Goal: Task Accomplishment & Management: Complete application form

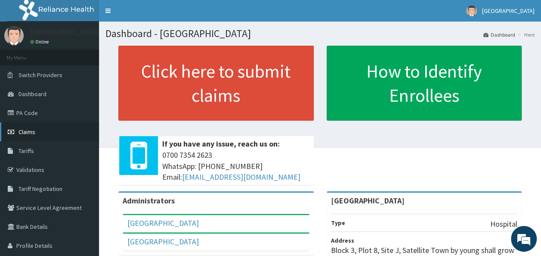
drag, startPoint x: 0, startPoint y: 0, endPoint x: 26, endPoint y: 132, distance: 134.7
click at [26, 132] on span "Claims" at bounding box center [27, 132] width 17 height 8
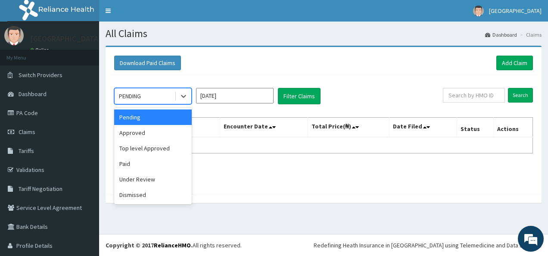
click at [135, 93] on div "PENDING" at bounding box center [130, 96] width 22 height 9
click at [137, 132] on div "Approved" at bounding box center [152, 132] width 77 height 15
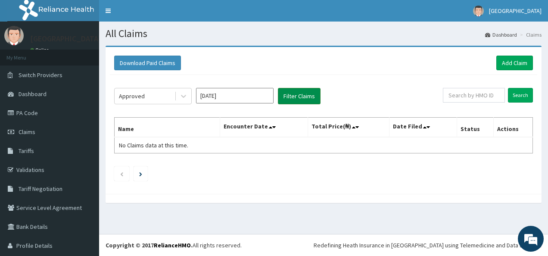
click at [294, 92] on button "Filter Claims" at bounding box center [299, 96] width 43 height 16
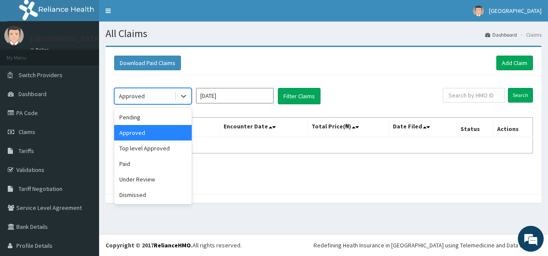
click at [140, 99] on div "Approved" at bounding box center [132, 96] width 26 height 9
click at [143, 182] on div "Under Review" at bounding box center [152, 178] width 77 height 15
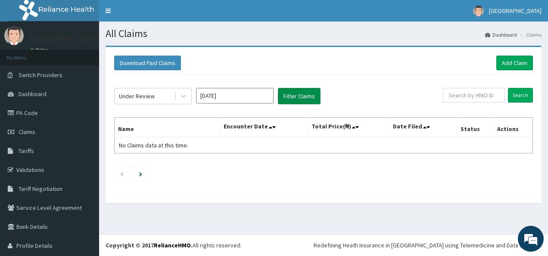
click at [298, 93] on button "Filter Claims" at bounding box center [299, 96] width 43 height 16
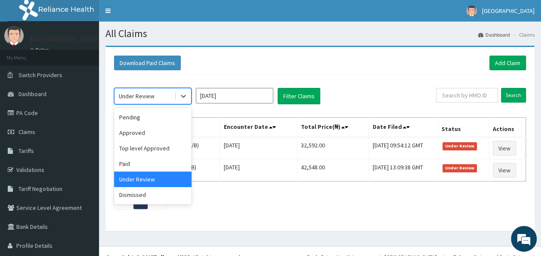
click at [150, 92] on div "Under Review" at bounding box center [137, 96] width 36 height 9
click at [139, 163] on div "Paid" at bounding box center [152, 163] width 77 height 15
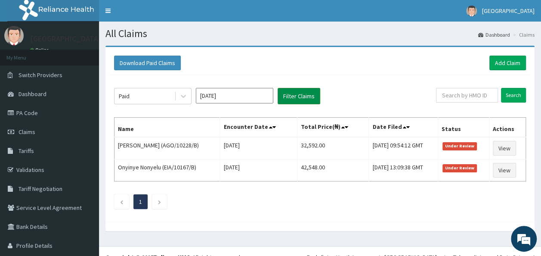
click at [296, 96] on button "Filter Claims" at bounding box center [299, 96] width 43 height 16
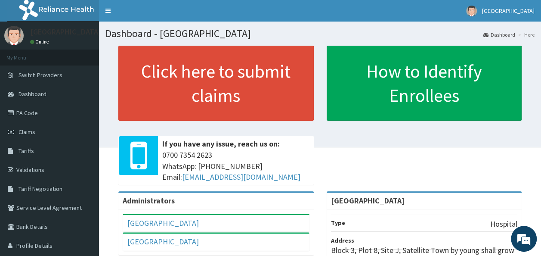
click at [111, 81] on div "Click here to submit claims If you have any issue, reach us on: 0700 7354 2623 …" at bounding box center [319, 119] width 429 height 146
click at [31, 132] on span "Claims" at bounding box center [27, 132] width 17 height 8
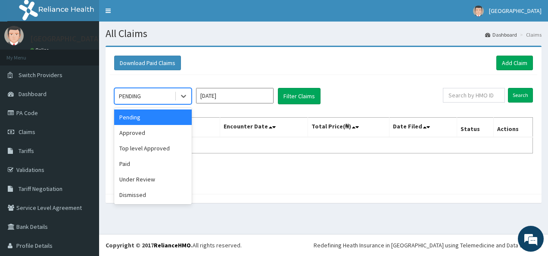
click at [144, 94] on div "PENDING" at bounding box center [145, 96] width 60 height 14
click at [152, 176] on div "Under Review" at bounding box center [152, 178] width 77 height 15
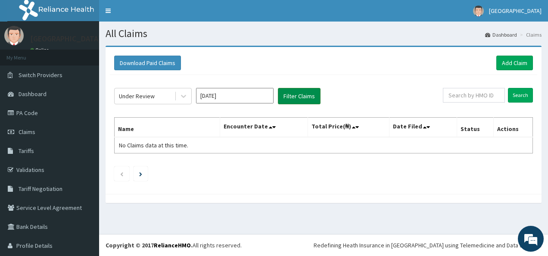
click at [294, 90] on button "Filter Claims" at bounding box center [299, 96] width 43 height 16
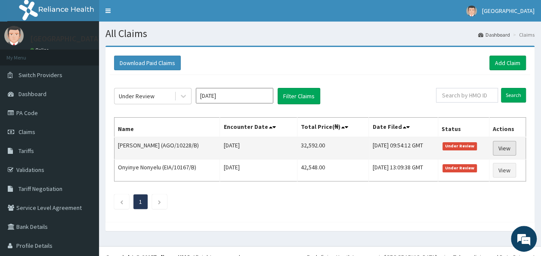
click at [502, 147] on link "View" at bounding box center [504, 148] width 23 height 15
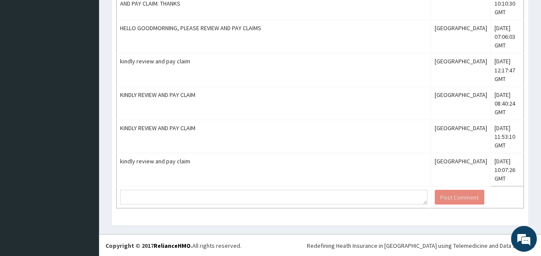
scroll to position [791, 0]
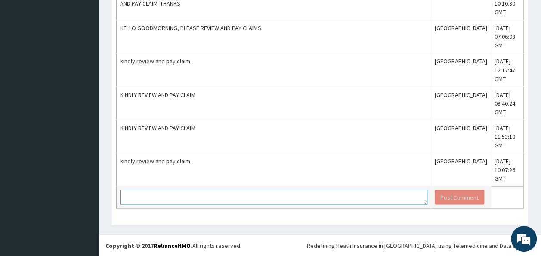
click at [176, 195] on textarea at bounding box center [273, 196] width 307 height 15
type textarea "KINDLY REVIEW AND PAY CLAIM"
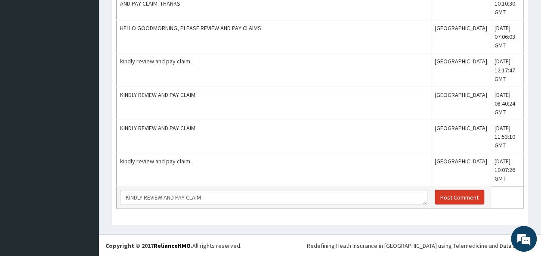
click at [452, 198] on button "Post Comment" at bounding box center [460, 196] width 50 height 15
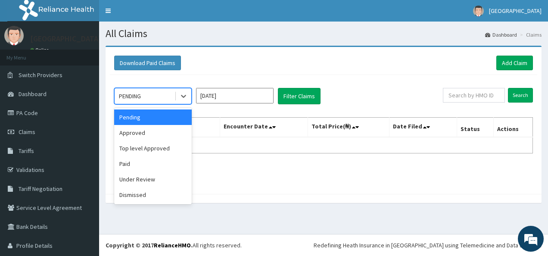
click at [135, 97] on div "PENDING" at bounding box center [130, 96] width 22 height 9
click at [136, 178] on div "Under Review" at bounding box center [152, 178] width 77 height 15
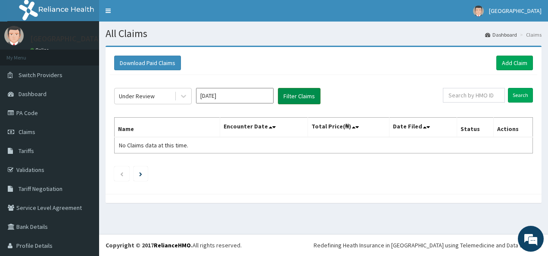
click at [297, 96] on button "Filter Claims" at bounding box center [299, 96] width 43 height 16
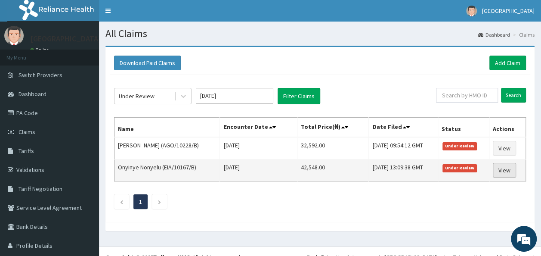
click at [500, 168] on link "View" at bounding box center [504, 170] width 23 height 15
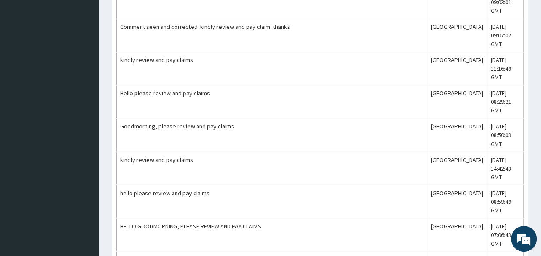
scroll to position [862, 0]
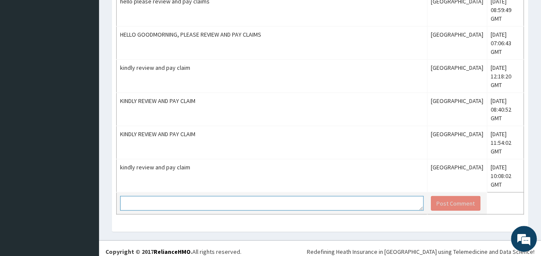
click at [186, 198] on textarea at bounding box center [272, 203] width 304 height 15
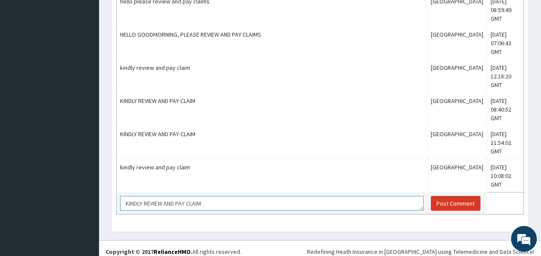
type textarea "KINDLY REVIEW AND PAY CLAIM"
click at [444, 196] on button "Post Comment" at bounding box center [456, 203] width 50 height 15
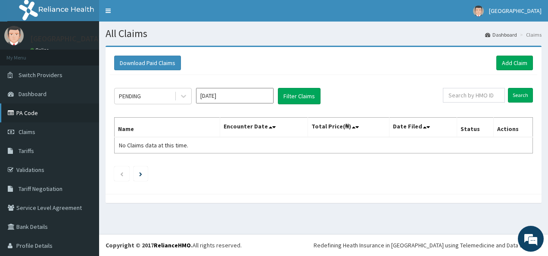
click at [25, 112] on link "PA Code" at bounding box center [49, 112] width 99 height 19
click at [30, 112] on link "PA Code" at bounding box center [49, 112] width 99 height 19
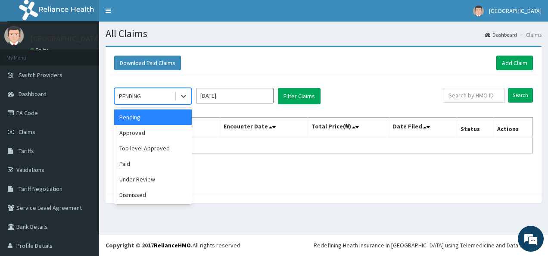
click at [156, 92] on div "PENDING" at bounding box center [145, 96] width 60 height 14
click at [151, 164] on div "Paid" at bounding box center [152, 163] width 77 height 15
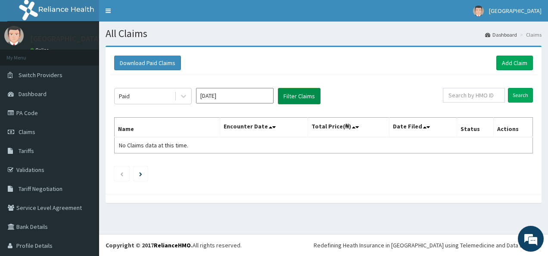
click at [299, 92] on button "Filter Claims" at bounding box center [299, 96] width 43 height 16
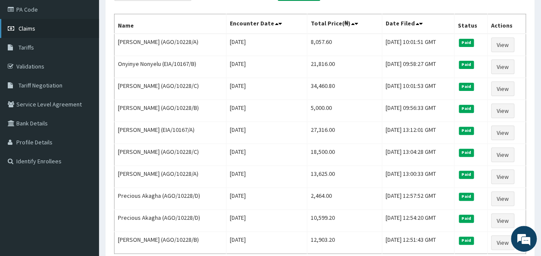
click at [28, 27] on span "Claims" at bounding box center [27, 29] width 17 height 8
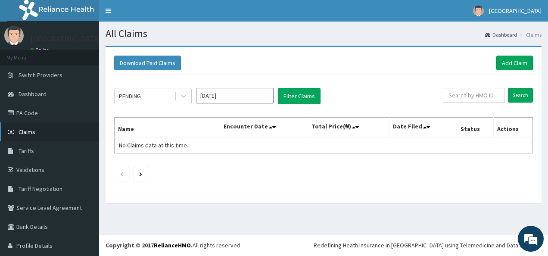
click at [26, 130] on span "Claims" at bounding box center [27, 132] width 17 height 8
click at [506, 59] on link "Add Claim" at bounding box center [514, 63] width 37 height 15
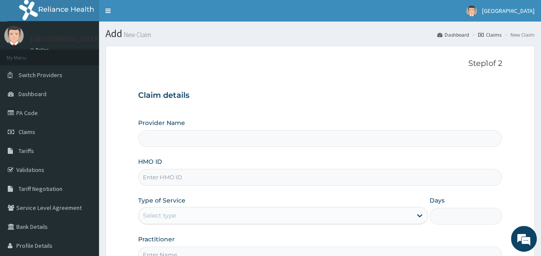
type input "[GEOGRAPHIC_DATA]"
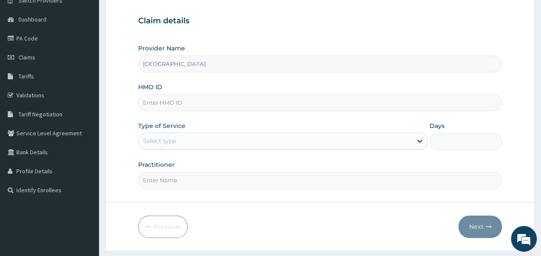
scroll to position [92, 0]
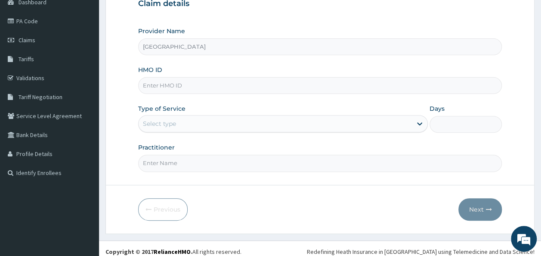
click at [156, 86] on input "HMO ID" at bounding box center [320, 85] width 364 height 17
type input "EIA/10167/B"
click at [160, 124] on div "Select type" at bounding box center [159, 123] width 33 height 9
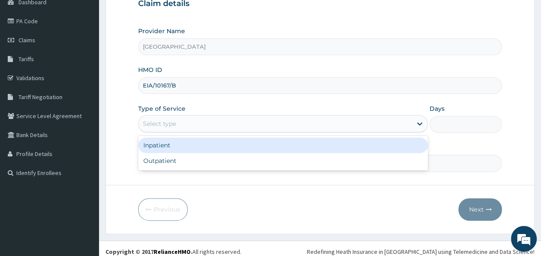
scroll to position [0, 0]
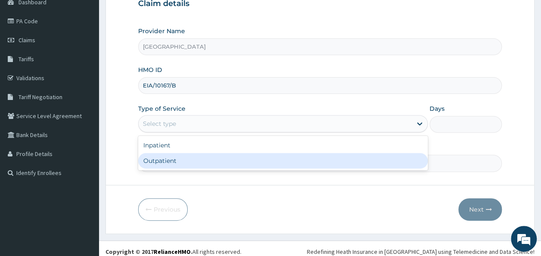
click at [153, 160] on div "Outpatient" at bounding box center [283, 160] width 290 height 15
type input "1"
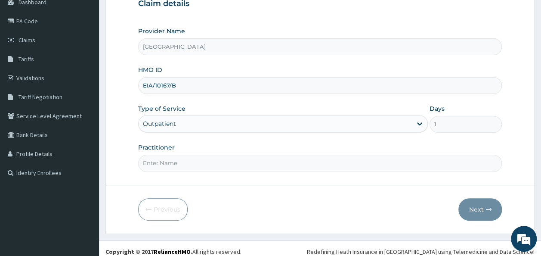
click at [161, 162] on input "Practitioner" at bounding box center [320, 163] width 364 height 17
type input "DR NDUPU CHARLES"
click at [480, 204] on button "Next" at bounding box center [479, 209] width 43 height 22
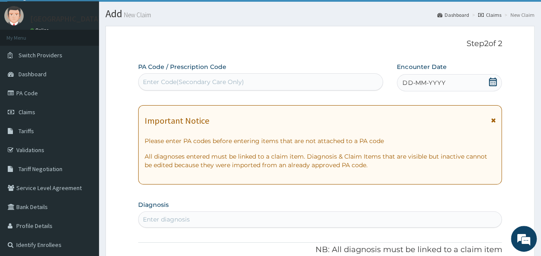
scroll to position [11, 0]
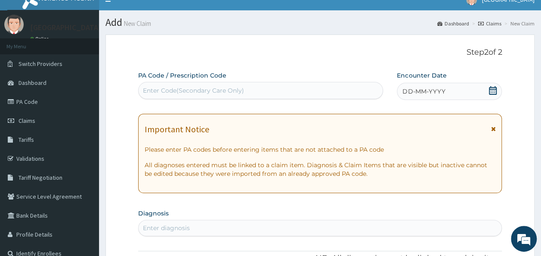
click at [149, 90] on div "Enter Code(Secondary Care Only)" at bounding box center [193, 90] width 101 height 9
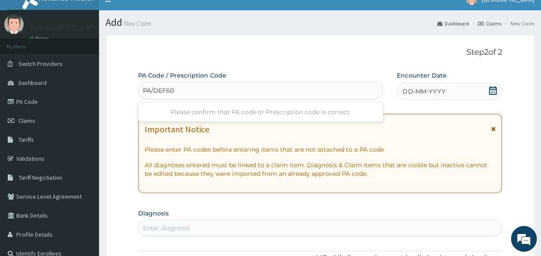
type input "PA/DEF60A"
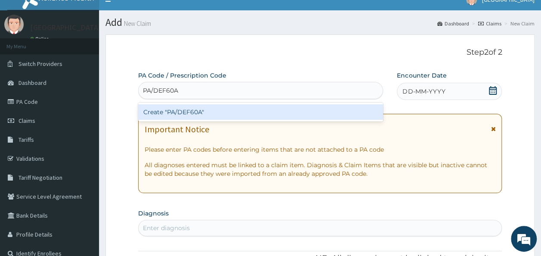
click at [180, 113] on div "Create "PA/DEF60A"" at bounding box center [260, 111] width 245 height 15
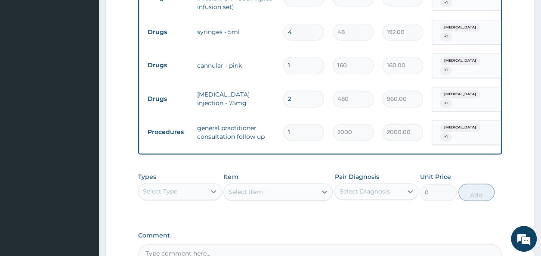
scroll to position [520, 0]
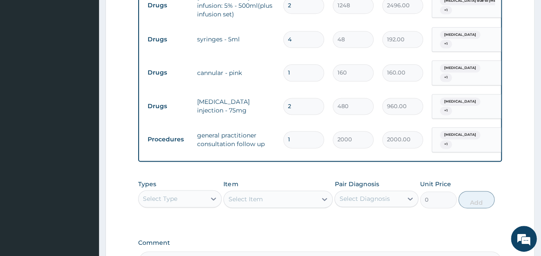
click at [297, 98] on input "2" at bounding box center [303, 106] width 41 height 17
type input "0.00"
type input "4"
type input "1920.00"
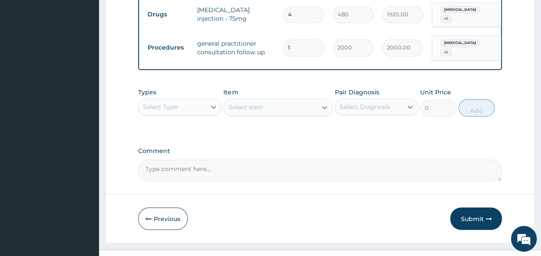
scroll to position [622, 0]
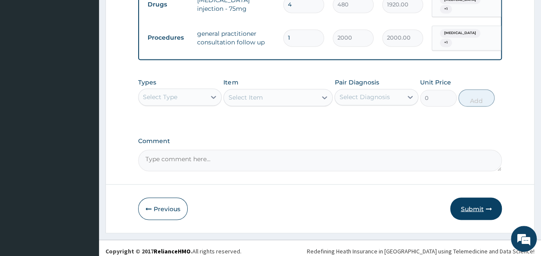
type input "4"
click at [474, 200] on button "Submit" at bounding box center [476, 208] width 52 height 22
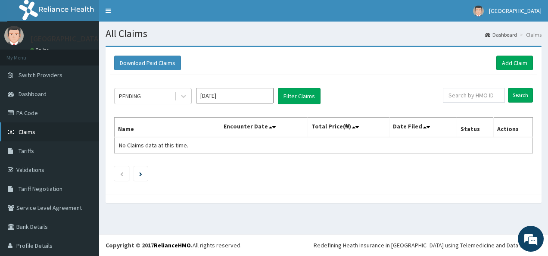
click at [28, 131] on span "Claims" at bounding box center [27, 132] width 17 height 8
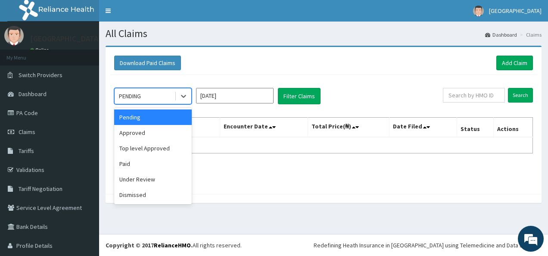
click at [143, 95] on div "PENDING" at bounding box center [145, 96] width 60 height 14
click at [139, 132] on div "Approved" at bounding box center [152, 132] width 77 height 15
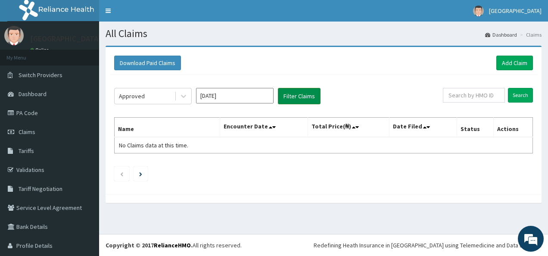
click at [297, 96] on button "Filter Claims" at bounding box center [299, 96] width 43 height 16
click at [295, 96] on button "Filter Claims" at bounding box center [299, 96] width 43 height 16
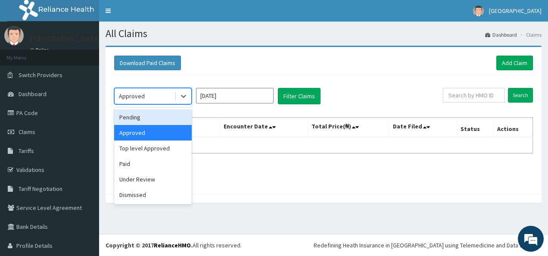
drag, startPoint x: 138, startPoint y: 96, endPoint x: 130, endPoint y: 119, distance: 24.0
click at [130, 104] on div "option Approved, selected. option Pending focused, 1 of 6. 6 results available.…" at bounding box center [152, 96] width 77 height 16
click at [130, 119] on div "Pending" at bounding box center [152, 116] width 77 height 15
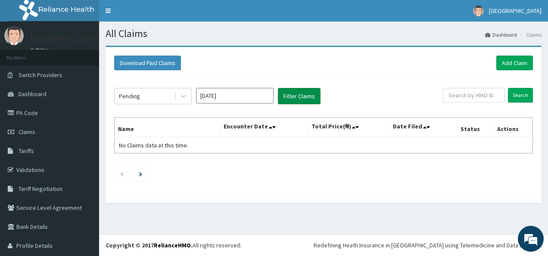
click at [295, 92] on button "Filter Claims" at bounding box center [299, 96] width 43 height 16
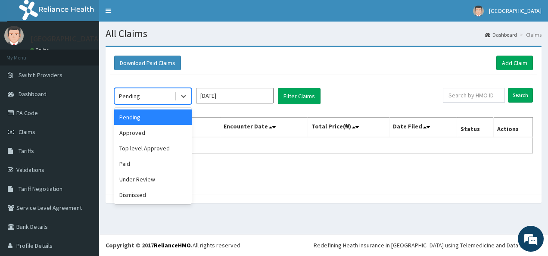
click at [144, 93] on div "Pending" at bounding box center [145, 96] width 60 height 14
click at [141, 177] on div "Under Review" at bounding box center [152, 178] width 77 height 15
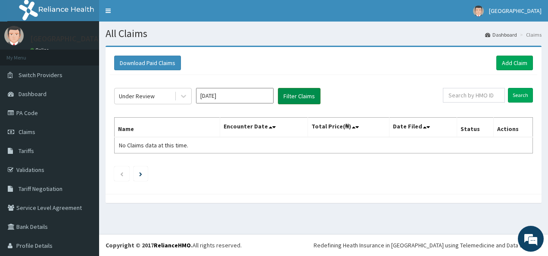
click at [297, 94] on button "Filter Claims" at bounding box center [299, 96] width 43 height 16
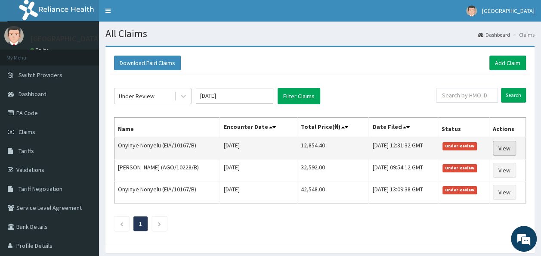
click at [506, 146] on link "View" at bounding box center [504, 148] width 23 height 15
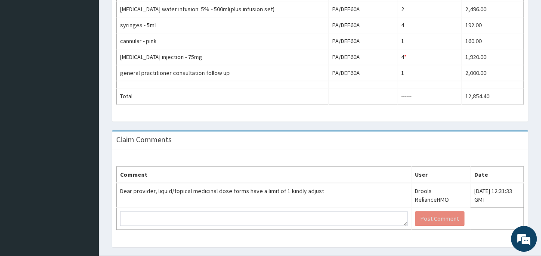
scroll to position [401, 0]
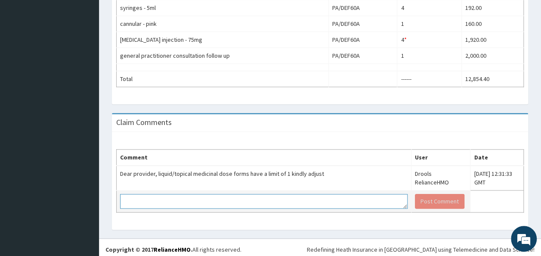
click at [174, 194] on textarea at bounding box center [264, 201] width 288 height 15
type textarea "I"
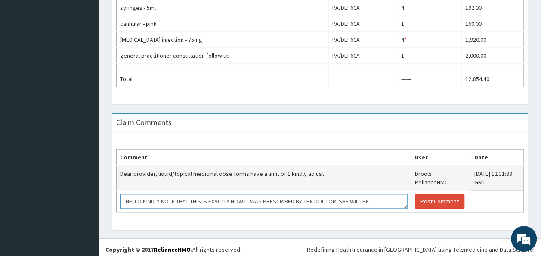
scroll to position [6, 0]
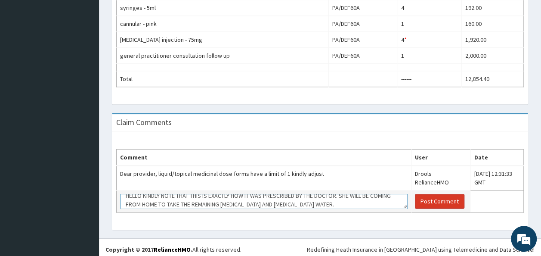
type textarea "HELLO KINDLY NOTE THAT THIS IS EXACTLY HOW IT WAS PRESCRIBED BY THE DOCTOR. SHE…"
click at [416, 194] on button "Post Comment" at bounding box center [440, 201] width 50 height 15
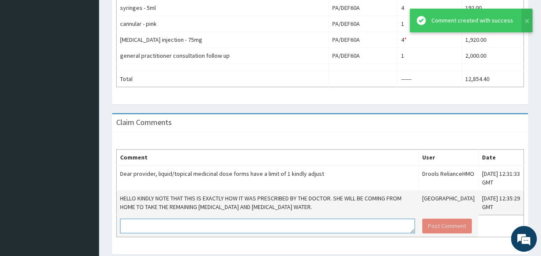
click at [160, 225] on textarea at bounding box center [267, 225] width 295 height 15
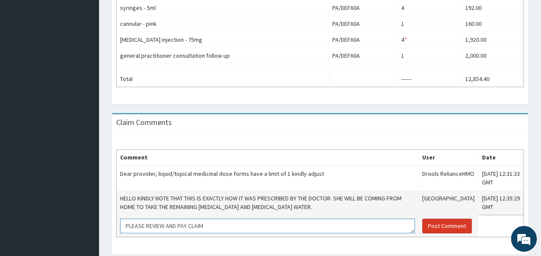
type textarea "PLEASE REVIEW AND PAY CLAIM"
click at [425, 225] on button "Post Comment" at bounding box center [447, 225] width 50 height 15
